Goal: Task Accomplishment & Management: Use online tool/utility

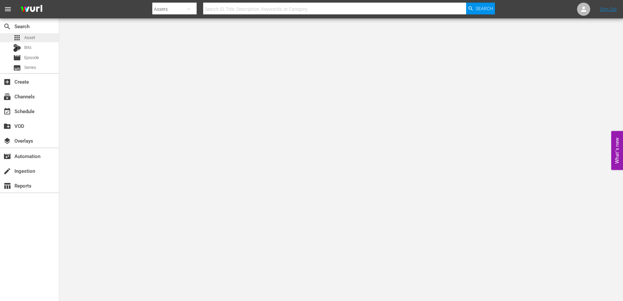
click at [28, 36] on span "Asset" at bounding box center [29, 37] width 11 height 7
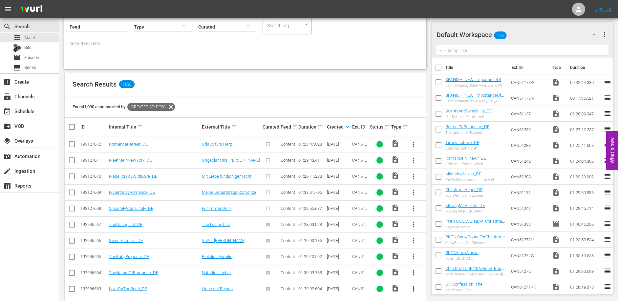
scroll to position [71, 0]
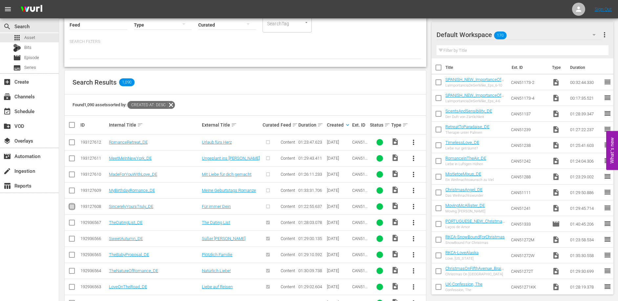
click at [73, 209] on input "checkbox" at bounding box center [72, 208] width 8 height 8
checkbox input "true"
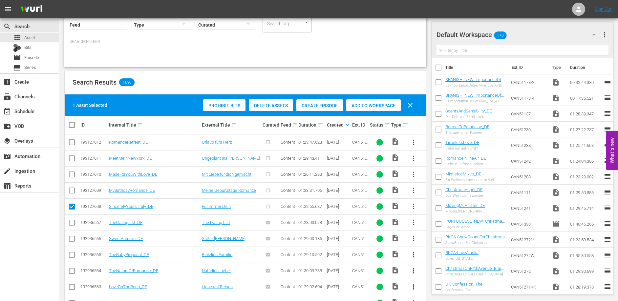
click at [75, 193] on input "checkbox" at bounding box center [72, 192] width 8 height 8
checkbox input "true"
click at [73, 173] on input "checkbox" at bounding box center [72, 176] width 8 height 8
click at [312, 106] on span "Create Episode" at bounding box center [320, 105] width 47 height 5
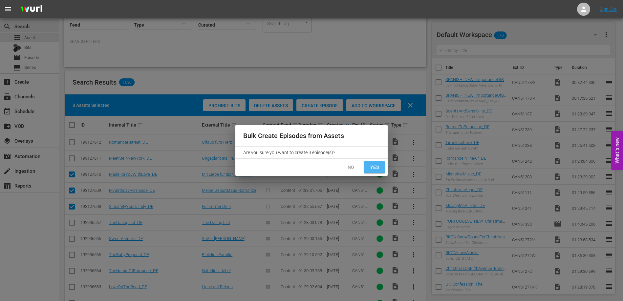
click at [378, 172] on button "Yes" at bounding box center [374, 168] width 21 height 12
checkbox input "false"
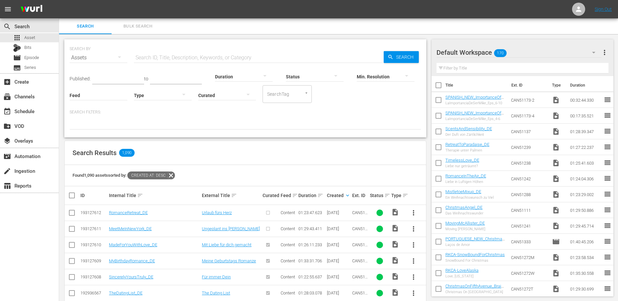
click at [70, 230] on input "checkbox" at bounding box center [72, 231] width 8 height 8
checkbox input "true"
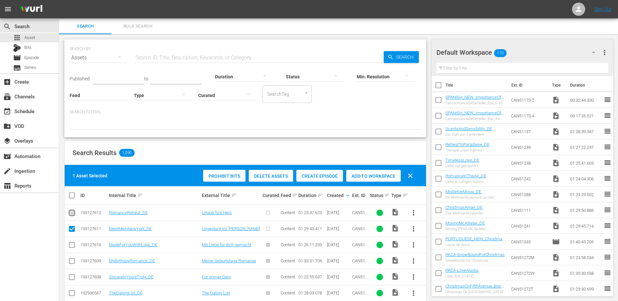
click at [73, 211] on input "checkbox" at bounding box center [72, 214] width 8 height 8
click at [320, 179] on div "Create Episode" at bounding box center [320, 176] width 47 height 12
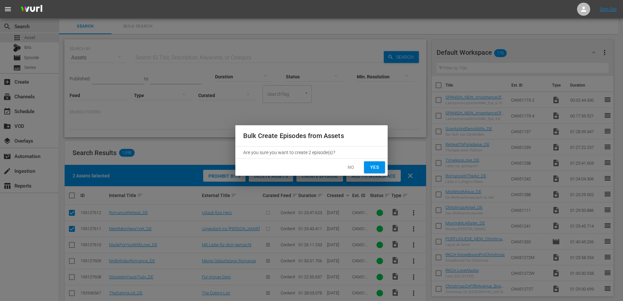
click at [378, 169] on span "Yes" at bounding box center [374, 168] width 11 height 8
checkbox input "false"
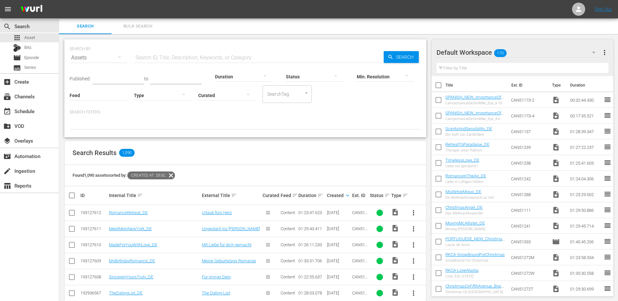
click at [288, 153] on div "Search Results 1,090" at bounding box center [246, 153] width 362 height 24
click at [306, 149] on div "Search Results 1,090" at bounding box center [246, 153] width 362 height 24
click at [305, 149] on div "Search Results 1,090" at bounding box center [246, 153] width 362 height 24
click at [41, 56] on div "movie Episode" at bounding box center [29, 57] width 59 height 9
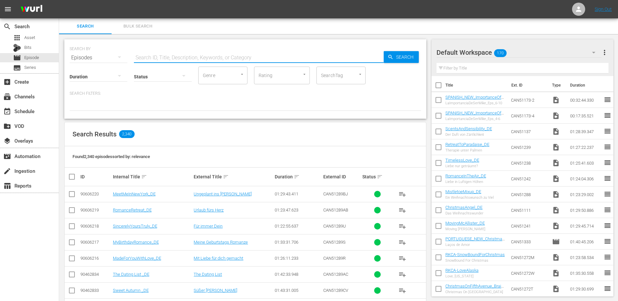
click at [142, 58] on input "text" at bounding box center [259, 58] width 250 height 16
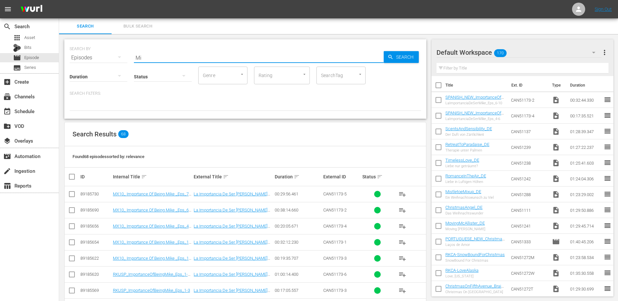
type input "M"
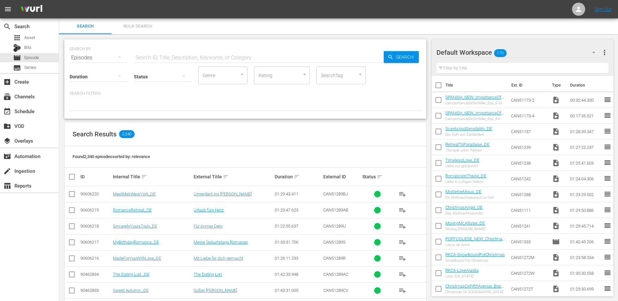
click at [277, 33] on div "Search Bulk Search" at bounding box center [338, 26] width 559 height 16
